Goal: Task Accomplishment & Management: Use online tool/utility

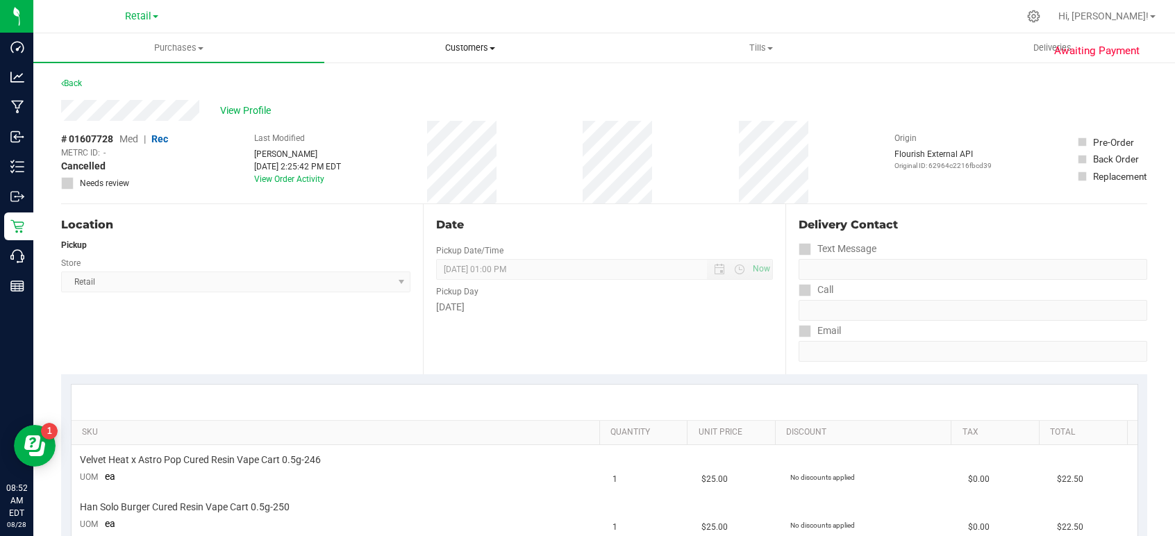
click at [483, 42] on span "Customers" at bounding box center [470, 48] width 290 height 13
click at [463, 46] on span "Customers" at bounding box center [469, 48] width 291 height 13
click at [492, 46] on span "Customers" at bounding box center [469, 48] width 291 height 13
click at [479, 48] on span "Customers" at bounding box center [469, 48] width 291 height 13
click at [487, 49] on span "Customers" at bounding box center [469, 48] width 291 height 13
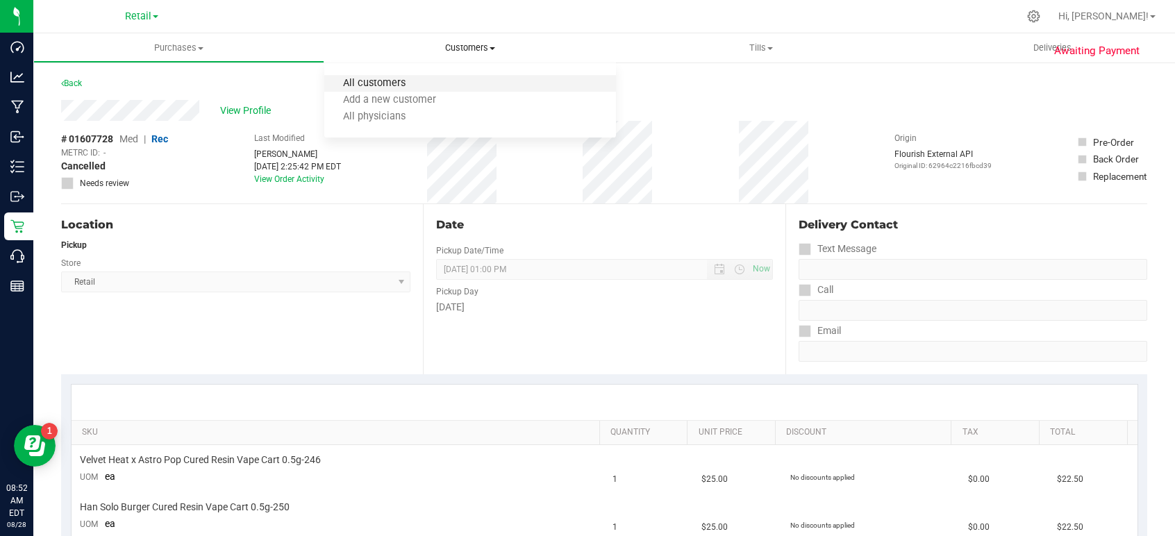
click at [404, 87] on span "All customers" at bounding box center [374, 84] width 100 height 12
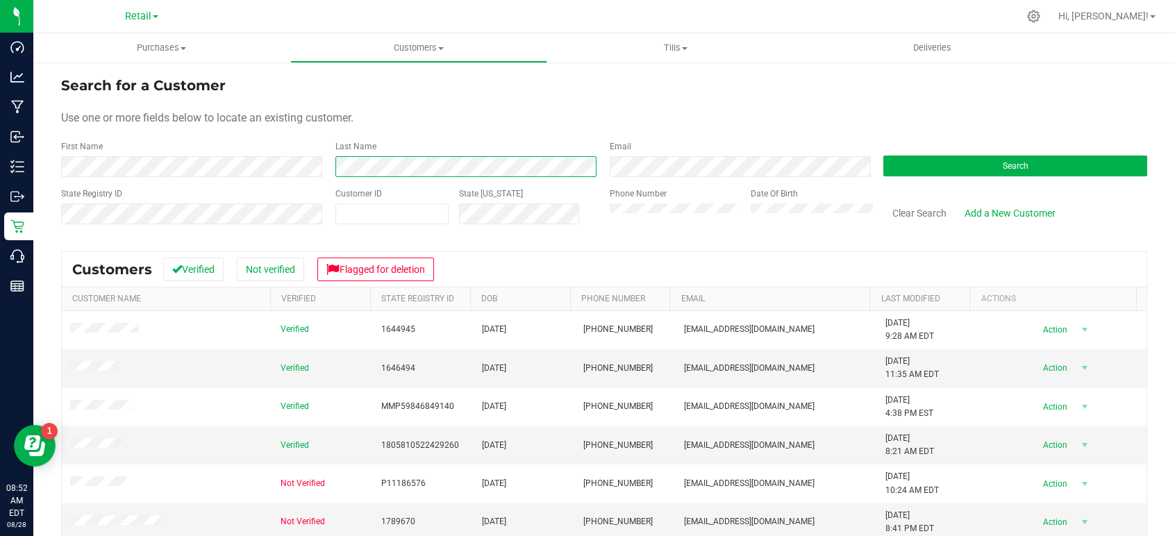
click at [195, 166] on div "First Name Last Name Email Search" at bounding box center [604, 158] width 1086 height 37
click at [917, 167] on button "Search" at bounding box center [1016, 166] width 264 height 21
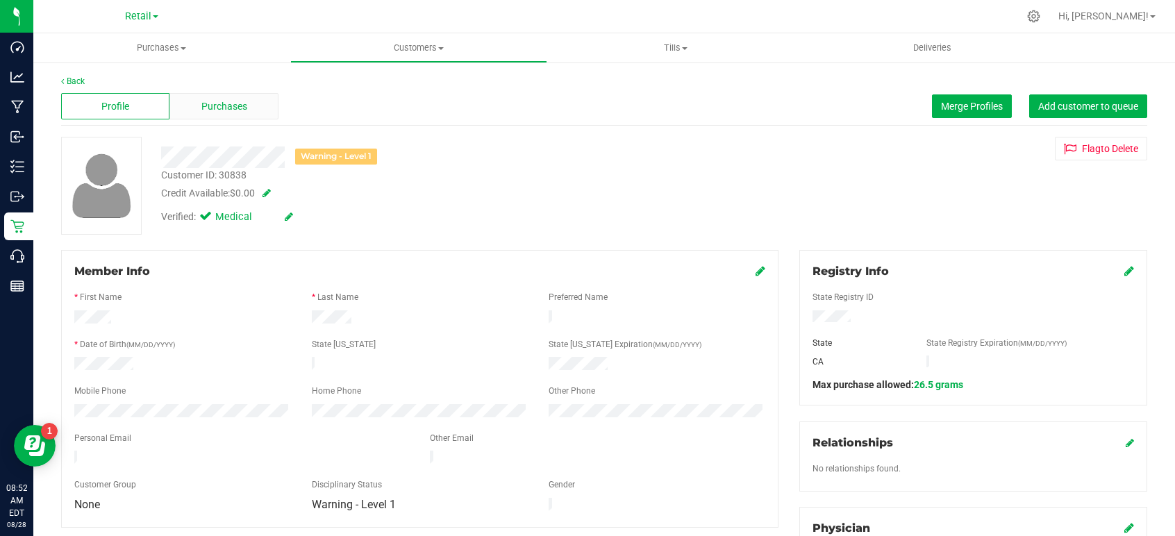
click at [219, 107] on span "Purchases" at bounding box center [224, 106] width 46 height 15
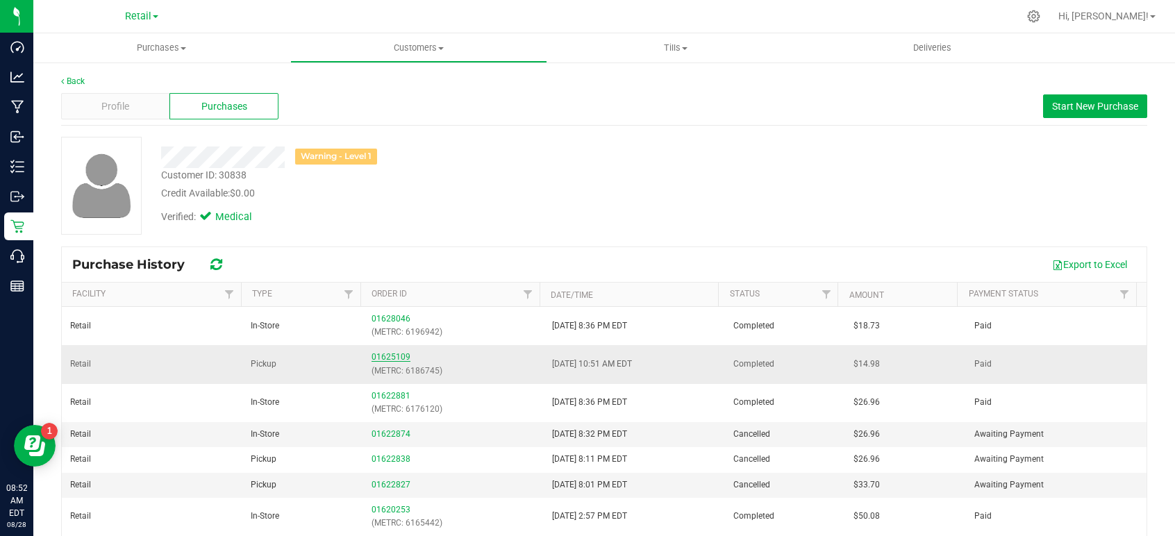
click at [388, 356] on link "01625109" at bounding box center [391, 357] width 39 height 10
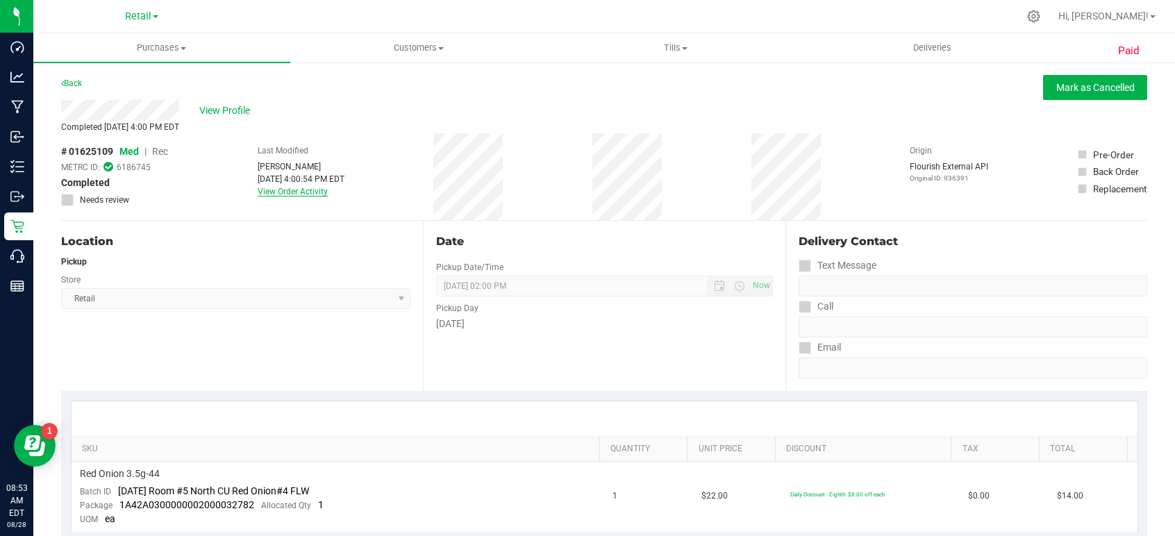
click at [303, 196] on link "View Order Activity" at bounding box center [293, 192] width 70 height 10
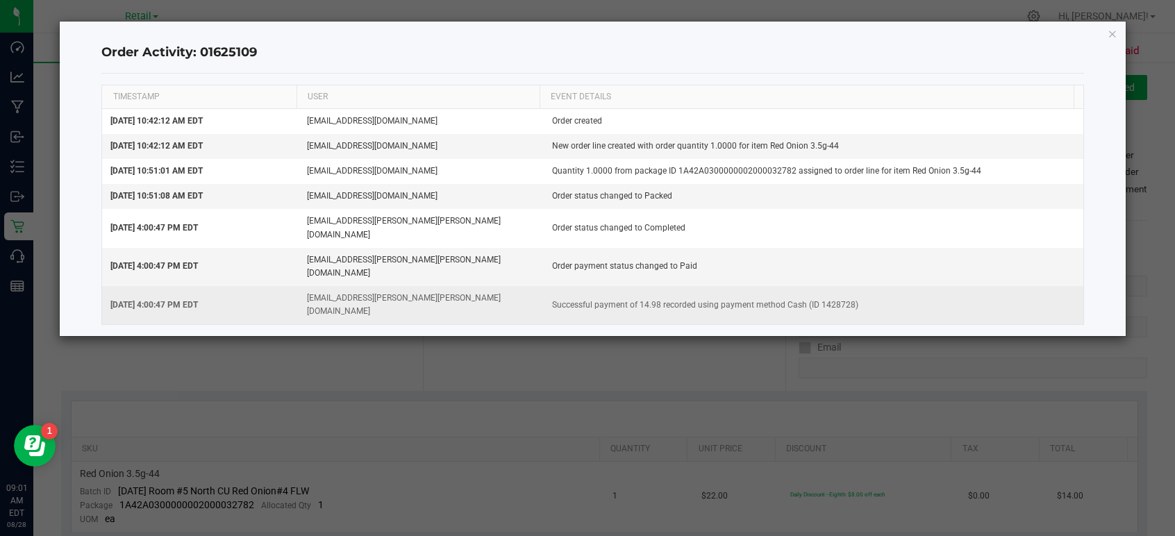
click at [579, 286] on td "Successful payment of 14.98 recorded using payment method Cash (ID 1428728)" at bounding box center [814, 305] width 540 height 38
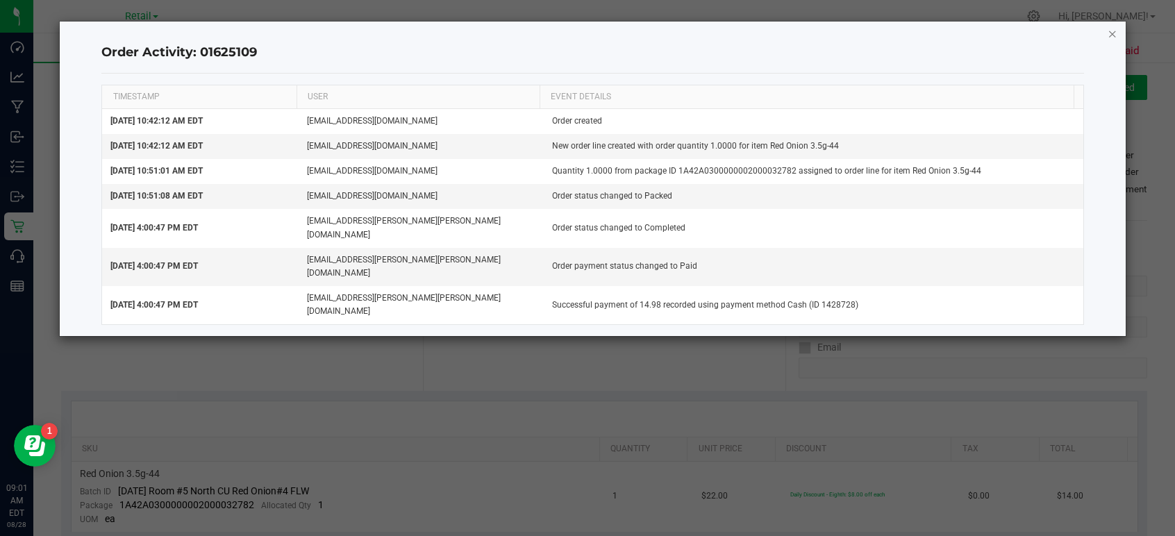
click at [1116, 33] on icon "button" at bounding box center [1113, 33] width 10 height 17
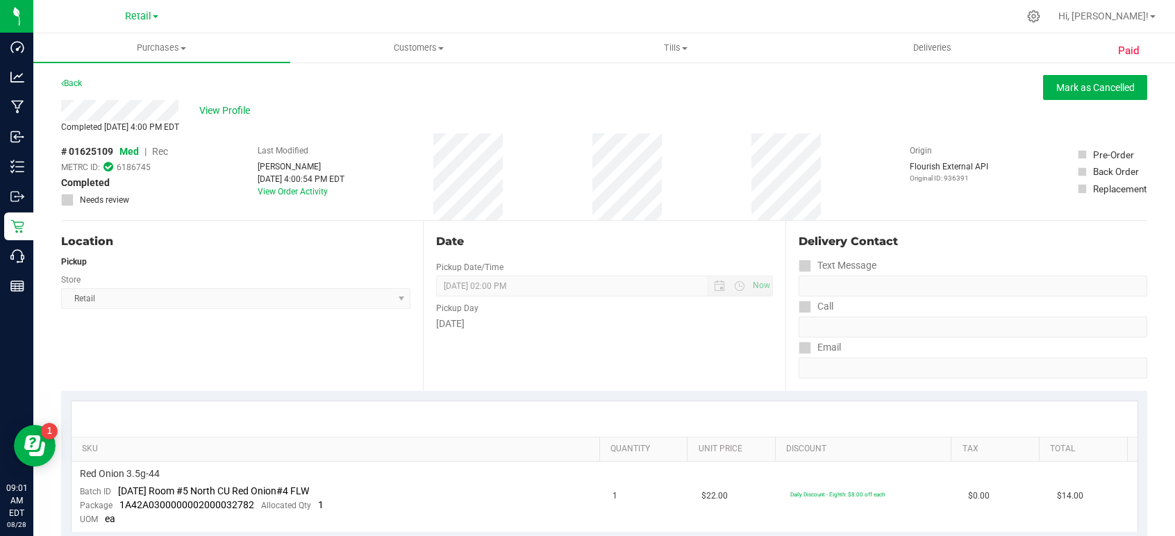
drag, startPoint x: 34, startPoint y: 0, endPoint x: 301, endPoint y: 86, distance: 281.0
click at [301, 86] on div "Back [PERSON_NAME] as Cancelled" at bounding box center [604, 87] width 1086 height 25
click at [296, 190] on link "View Order Activity" at bounding box center [293, 192] width 70 height 10
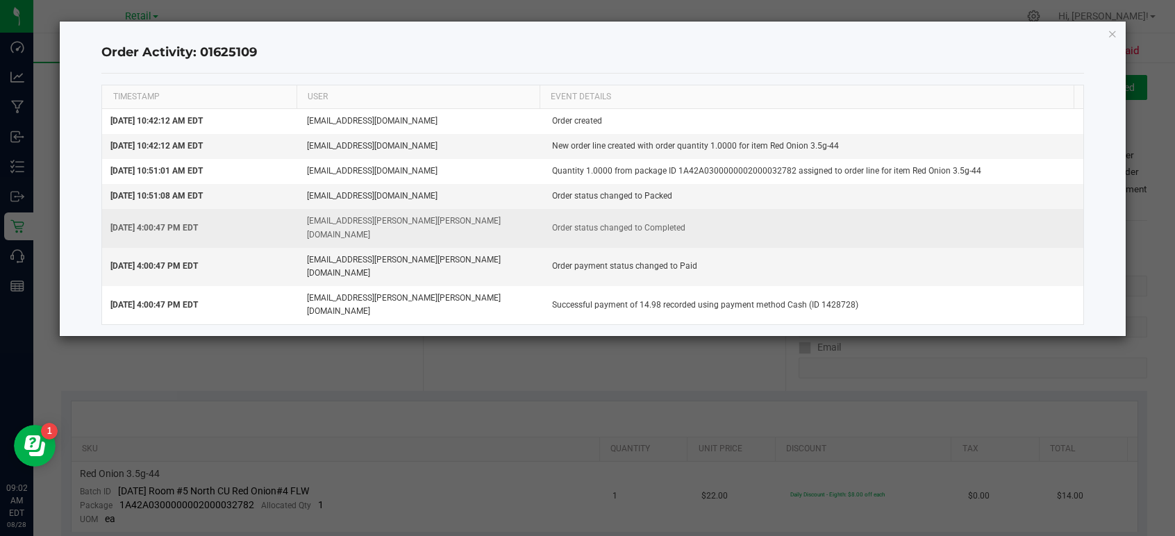
drag, startPoint x: 283, startPoint y: 328, endPoint x: 223, endPoint y: 225, distance: 119.3
click at [223, 226] on ngb-modal-window "Order Activity: 01625109 TIMESTAMP USER EVENT DETAILS [DATE] 10:42:12 AM EDT [E…" at bounding box center [593, 268] width 1186 height 536
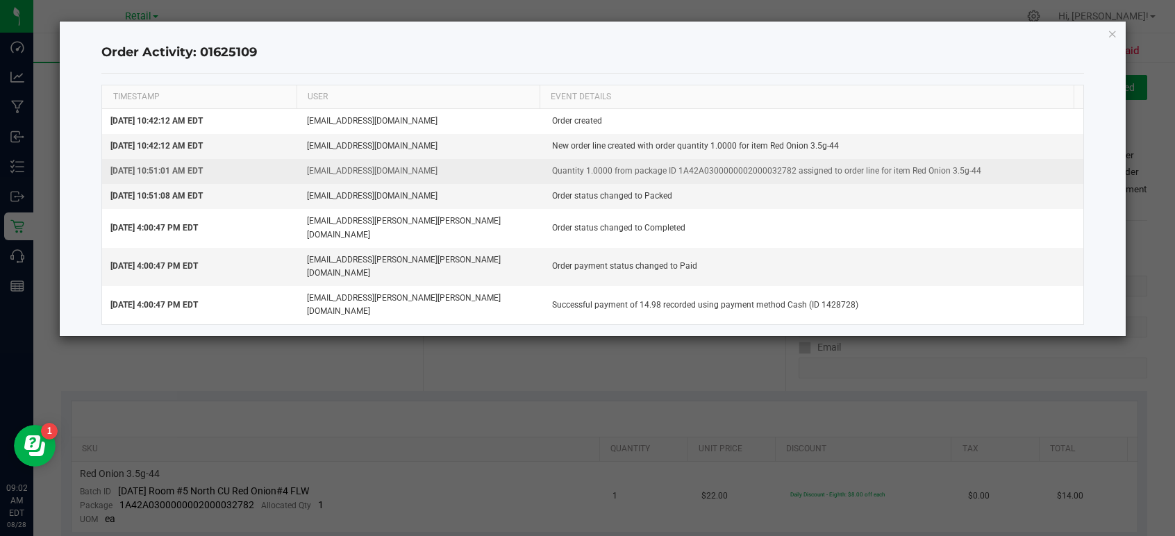
drag, startPoint x: 223, startPoint y: 225, endPoint x: 161, endPoint y: 162, distance: 88.4
click at [161, 162] on td "[DATE] 10:51:01 AM EDT" at bounding box center [200, 171] width 196 height 25
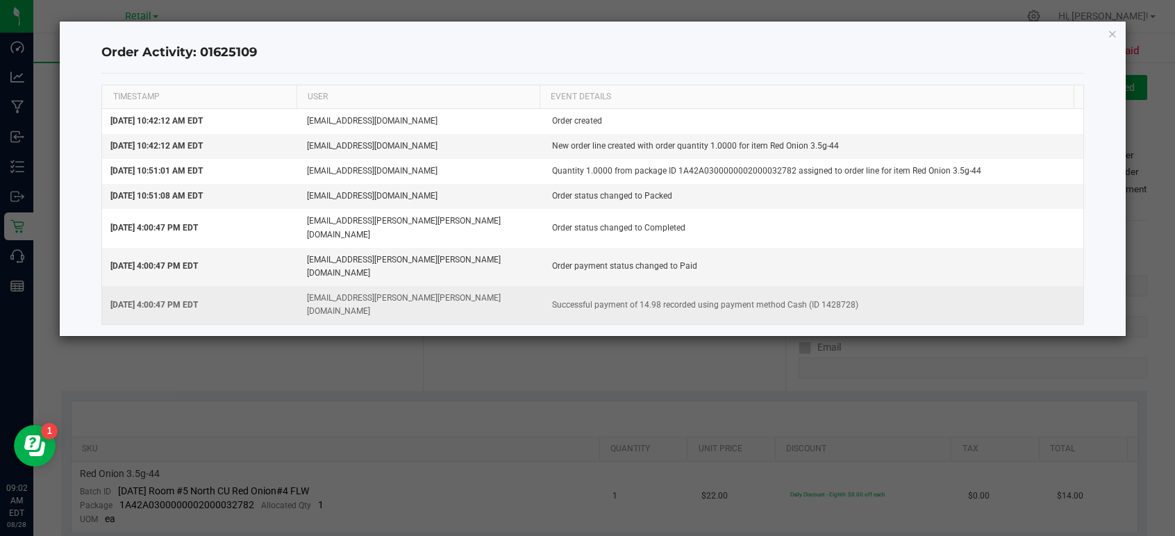
click at [249, 286] on td "[DATE] 4:00:47 PM EDT" at bounding box center [200, 305] width 196 height 38
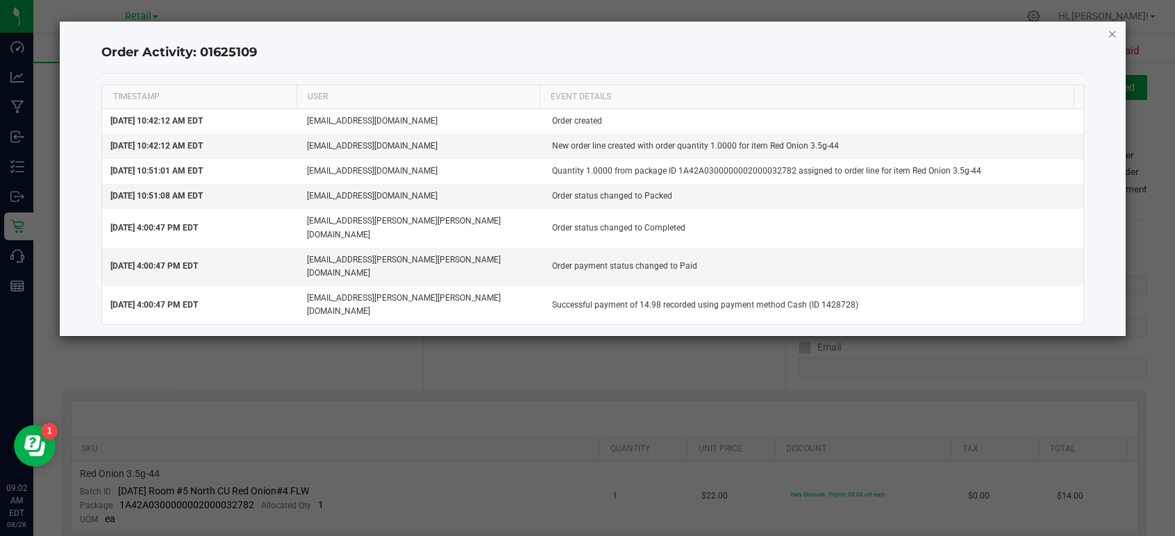
click at [1111, 36] on icon "button" at bounding box center [1113, 33] width 10 height 17
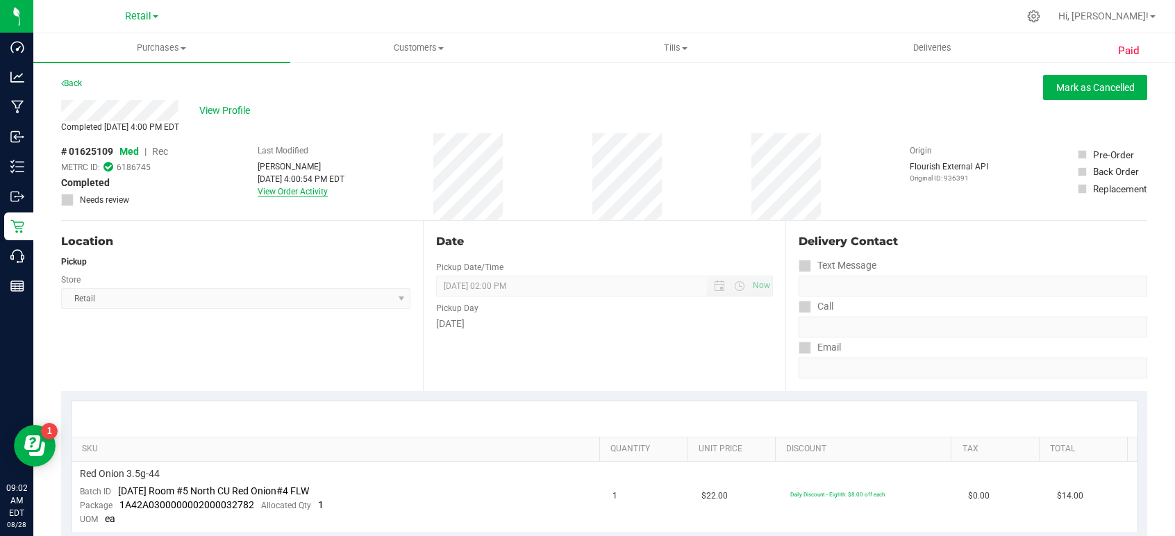
click at [314, 194] on link "View Order Activity" at bounding box center [293, 192] width 70 height 10
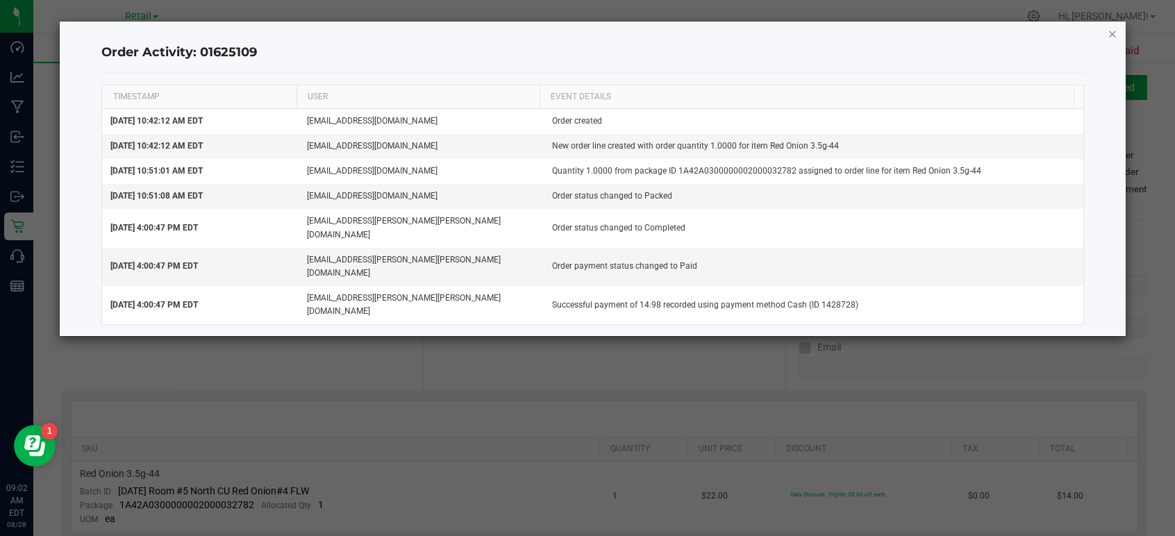
click at [1112, 35] on icon "button" at bounding box center [1113, 33] width 10 height 17
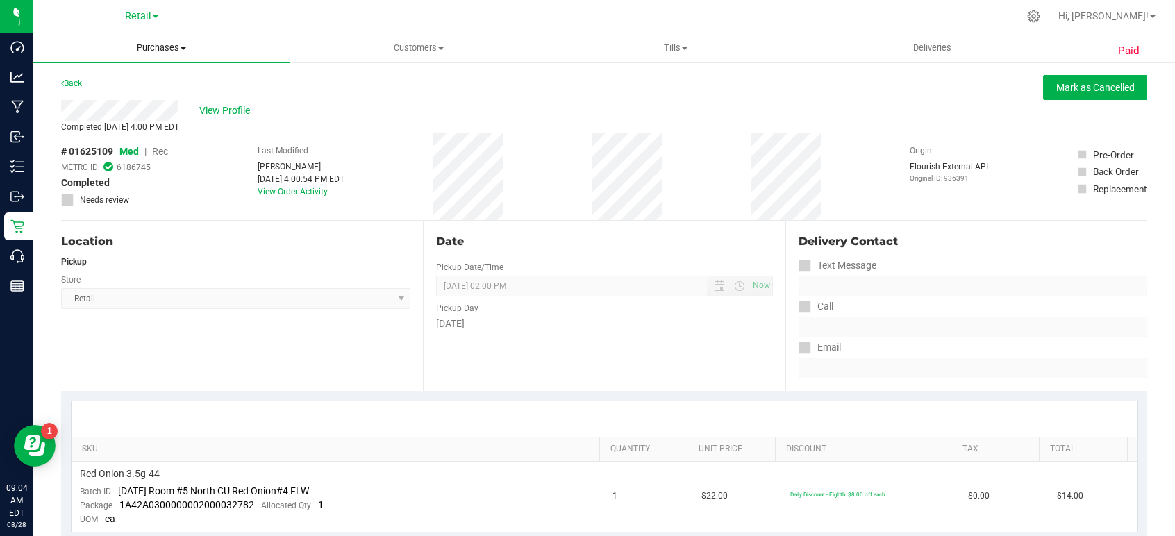
click at [160, 47] on span "Purchases" at bounding box center [161, 48] width 257 height 13
click at [112, 90] on span "Summary of purchases" at bounding box center [104, 84] width 142 height 12
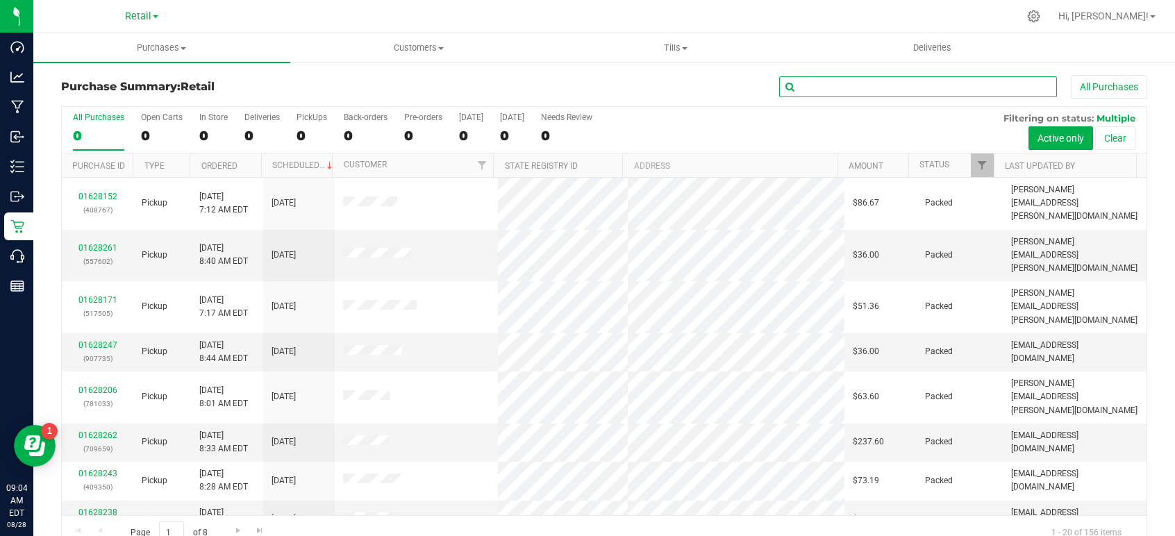
click at [807, 88] on input "text" at bounding box center [918, 86] width 278 height 21
type input "myishia"
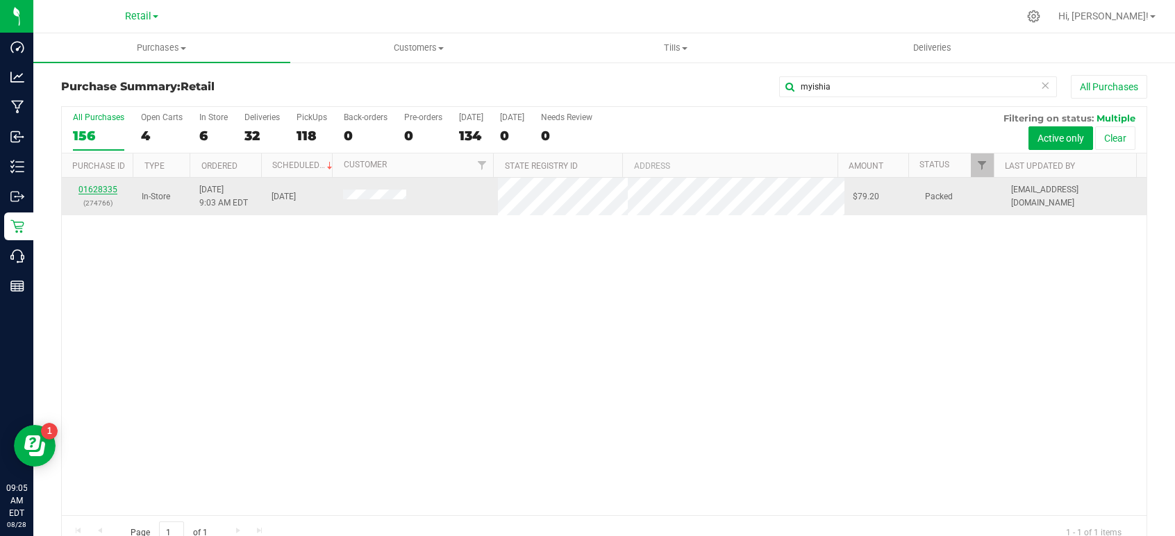
click at [97, 189] on link "01628335" at bounding box center [97, 190] width 39 height 10
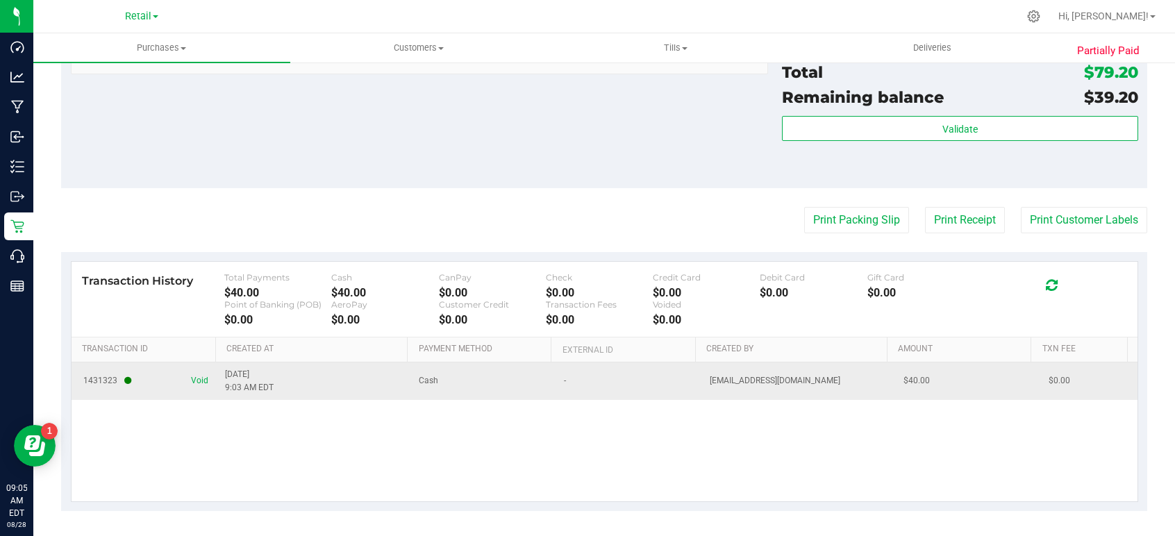
scroll to position [870, 0]
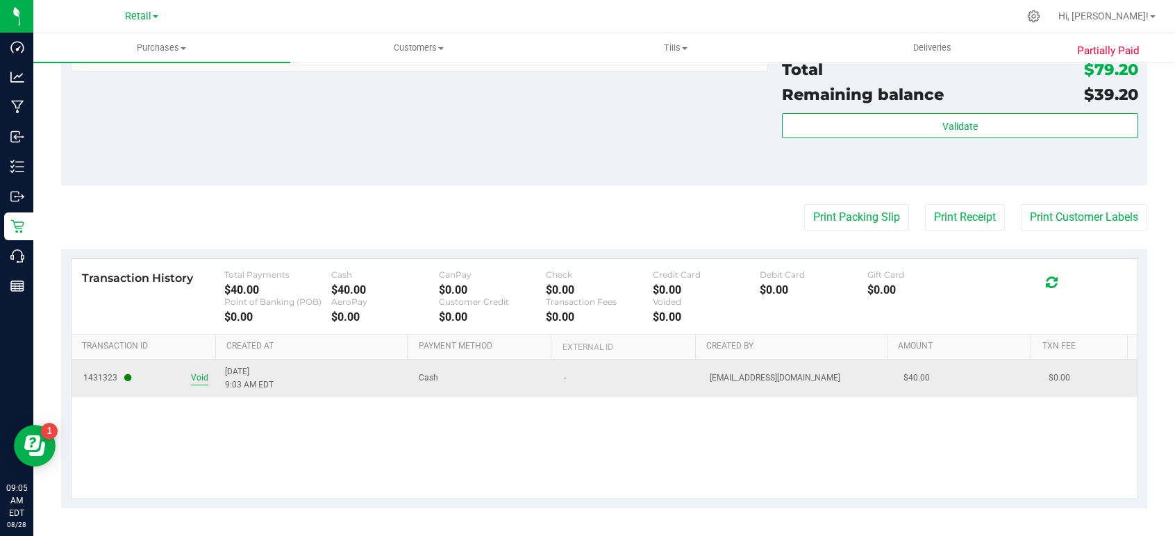
click at [199, 379] on span "Void" at bounding box center [199, 378] width 17 height 13
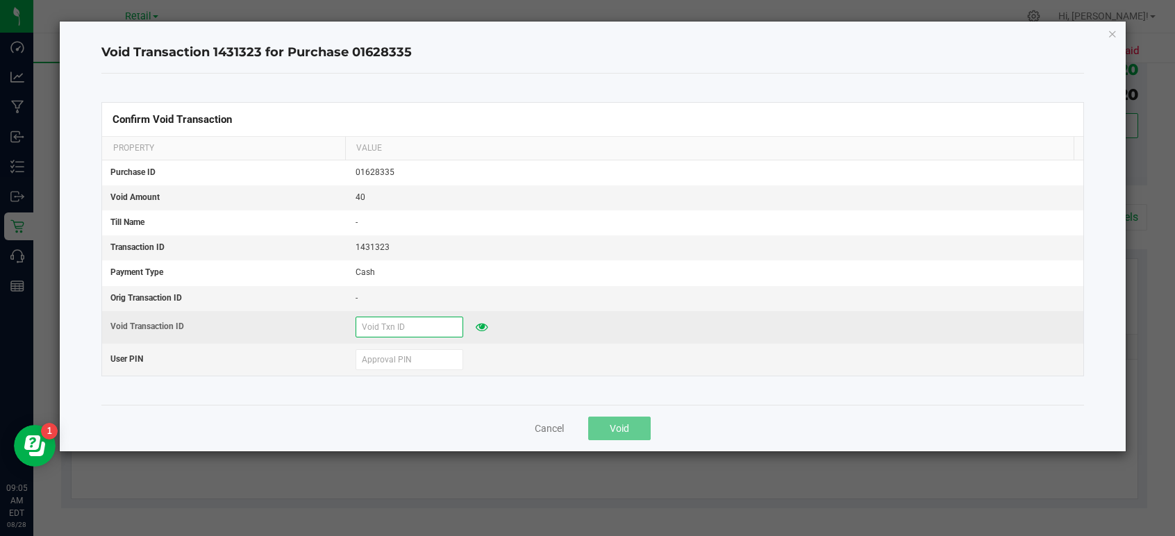
click at [383, 326] on input "text" at bounding box center [410, 327] width 108 height 21
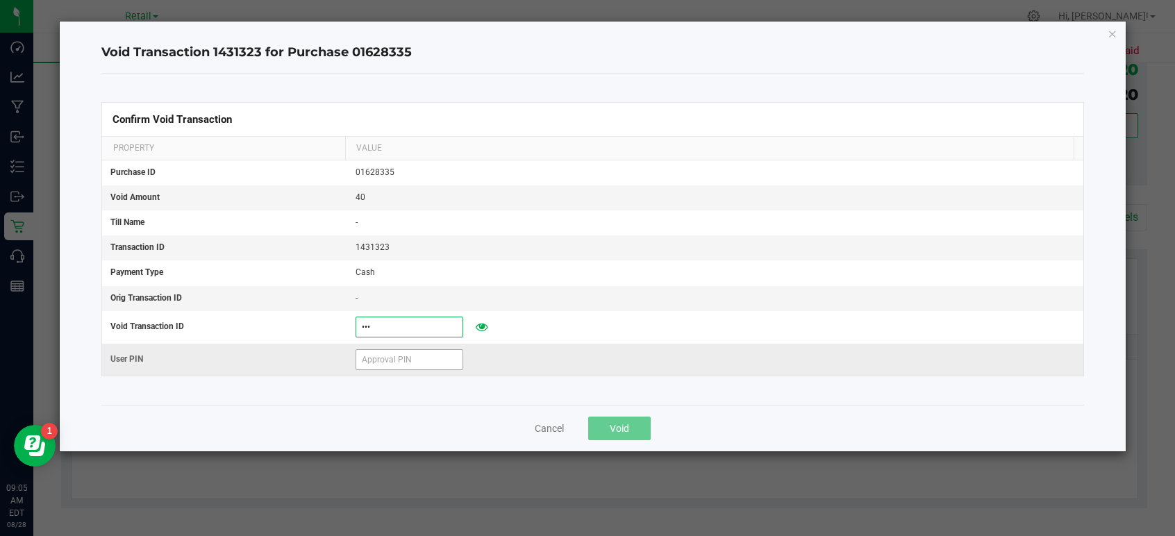
type input "DMG"
click at [364, 354] on input "text" at bounding box center [410, 359] width 108 height 21
type input "826351"
click at [597, 422] on button "Void" at bounding box center [619, 429] width 63 height 24
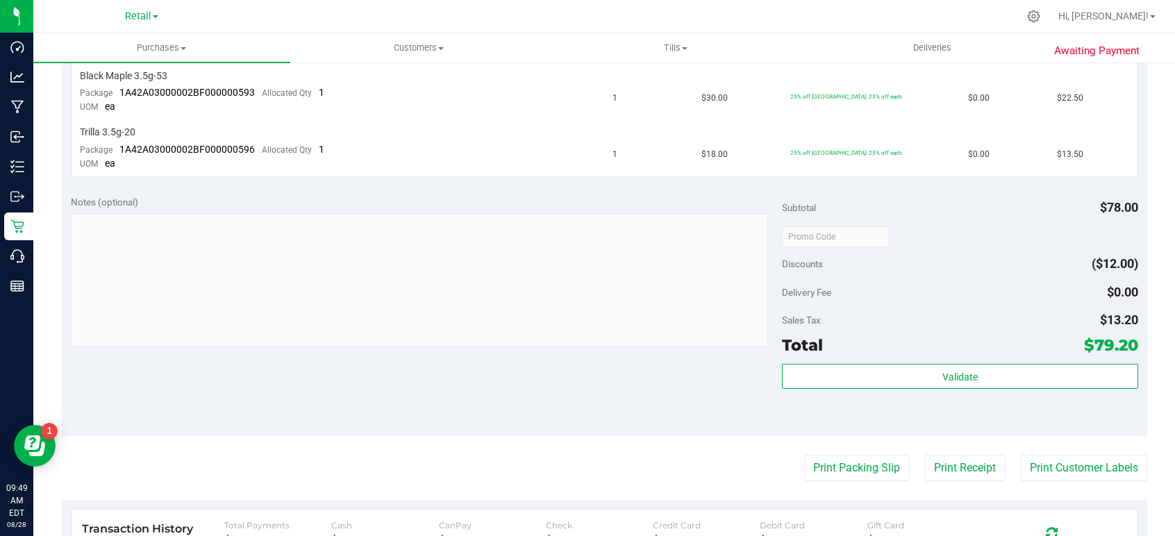
scroll to position [567, 0]
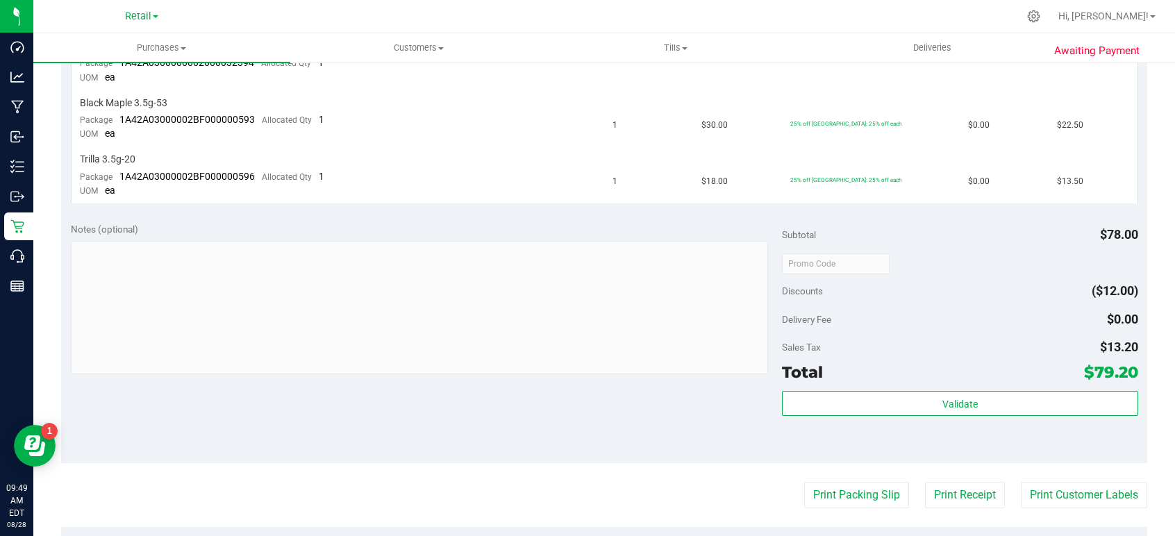
drag, startPoint x: 142, startPoint y: 10, endPoint x: 153, endPoint y: 17, distance: 13.5
click at [145, 11] on span "Retail" at bounding box center [138, 16] width 26 height 12
copy span "a"
click at [392, 106] on div "Black Maple 3.5g-53" at bounding box center [338, 103] width 517 height 13
click at [156, 17] on span at bounding box center [156, 16] width 6 height 3
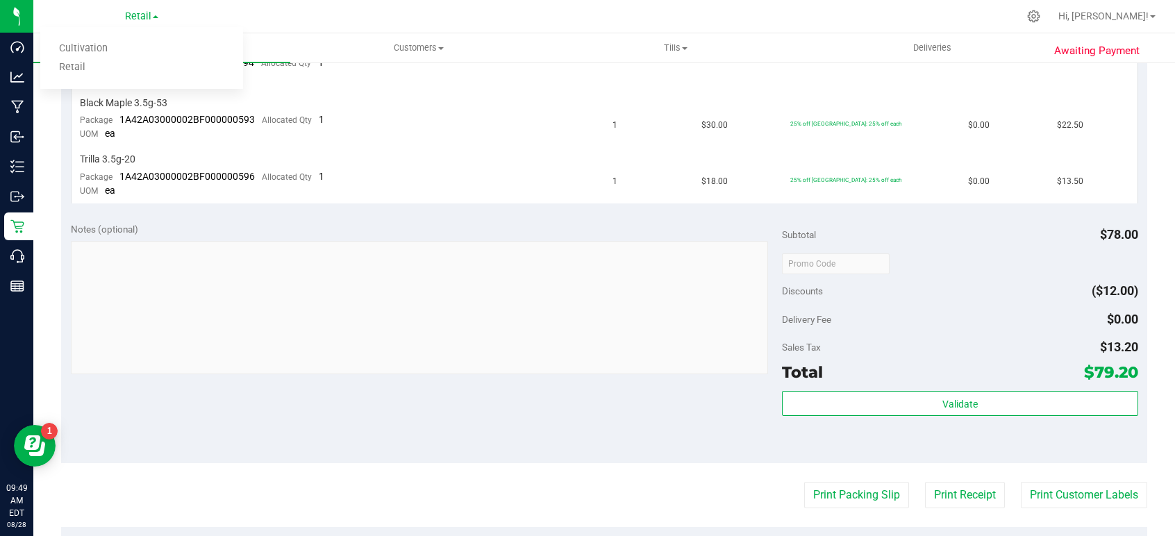
click at [213, 17] on div "Retail Cultivation Retail" at bounding box center [141, 17] width 203 height 22
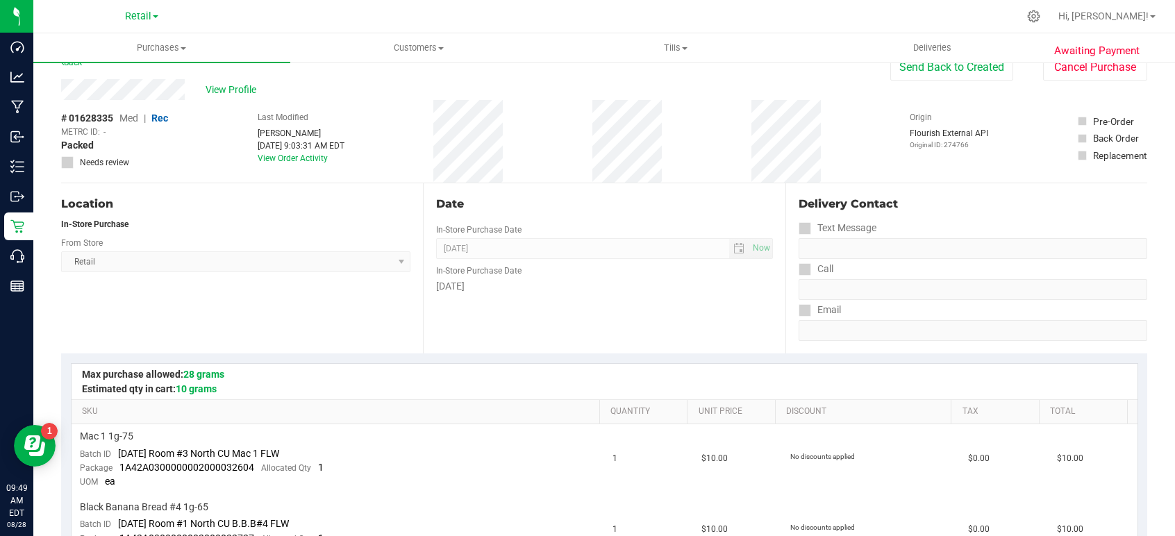
scroll to position [0, 0]
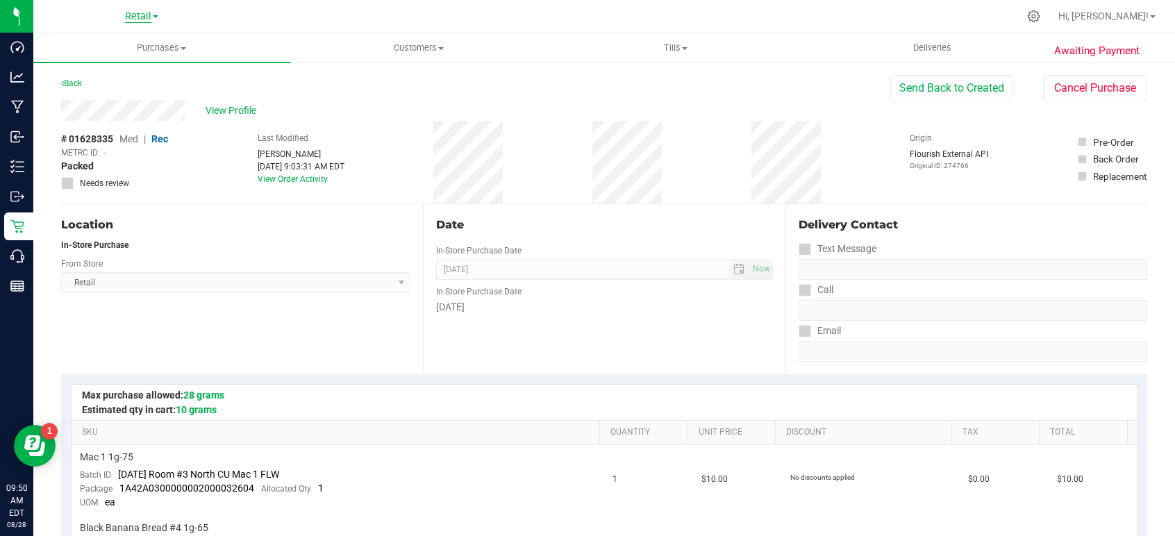
click at [141, 12] on span "Retail" at bounding box center [138, 16] width 26 height 13
